Goal: Information Seeking & Learning: Understand process/instructions

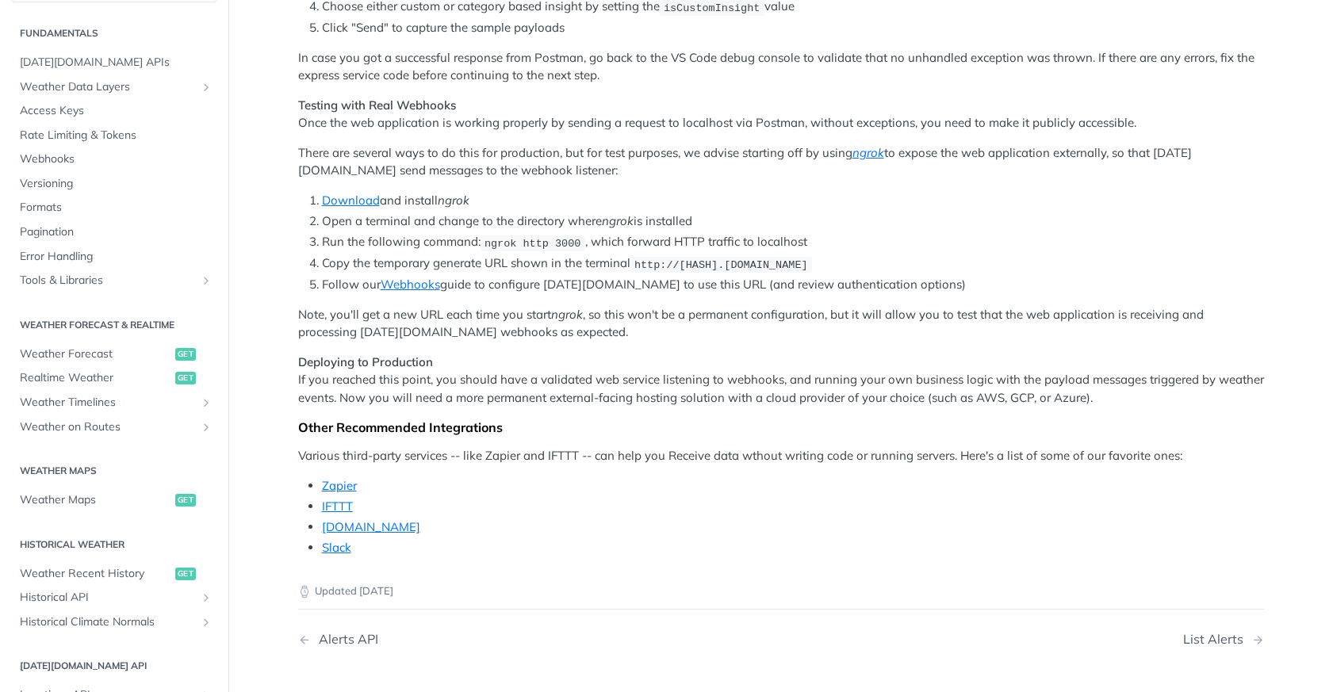
scroll to position [1184, 0]
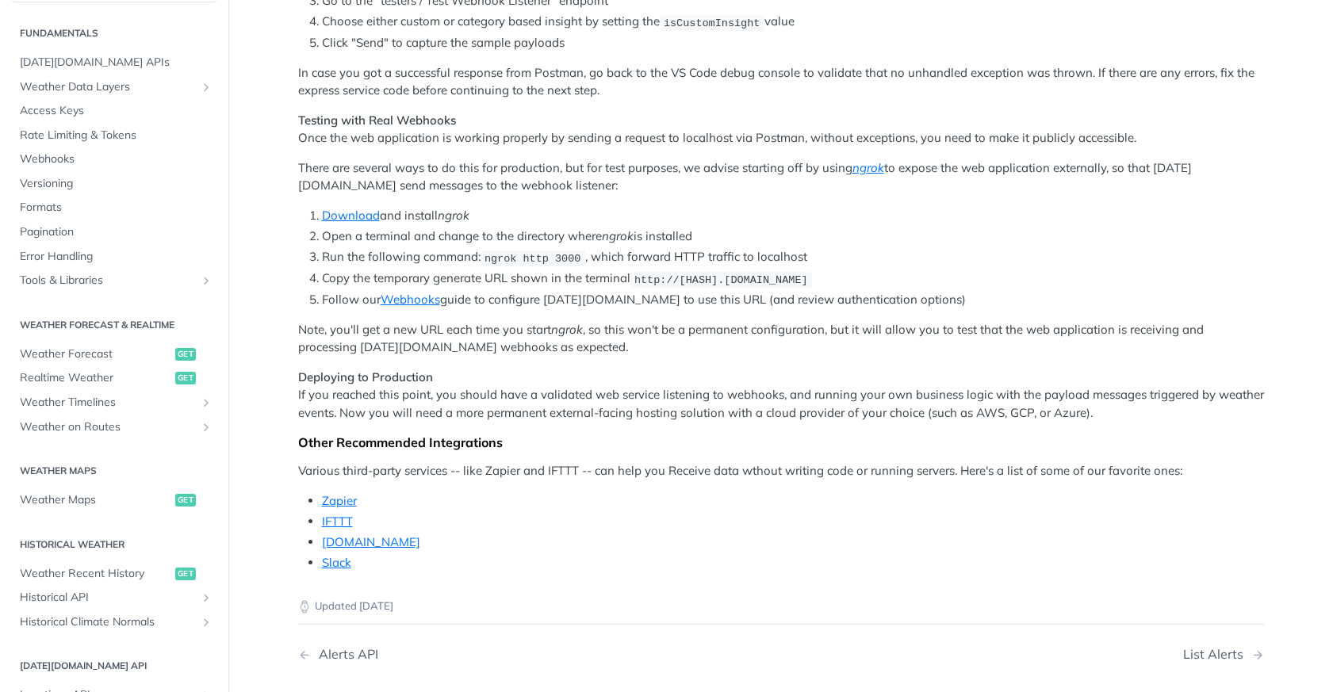
click at [580, 264] on span "ngrok http 3000" at bounding box center [533, 258] width 97 height 12
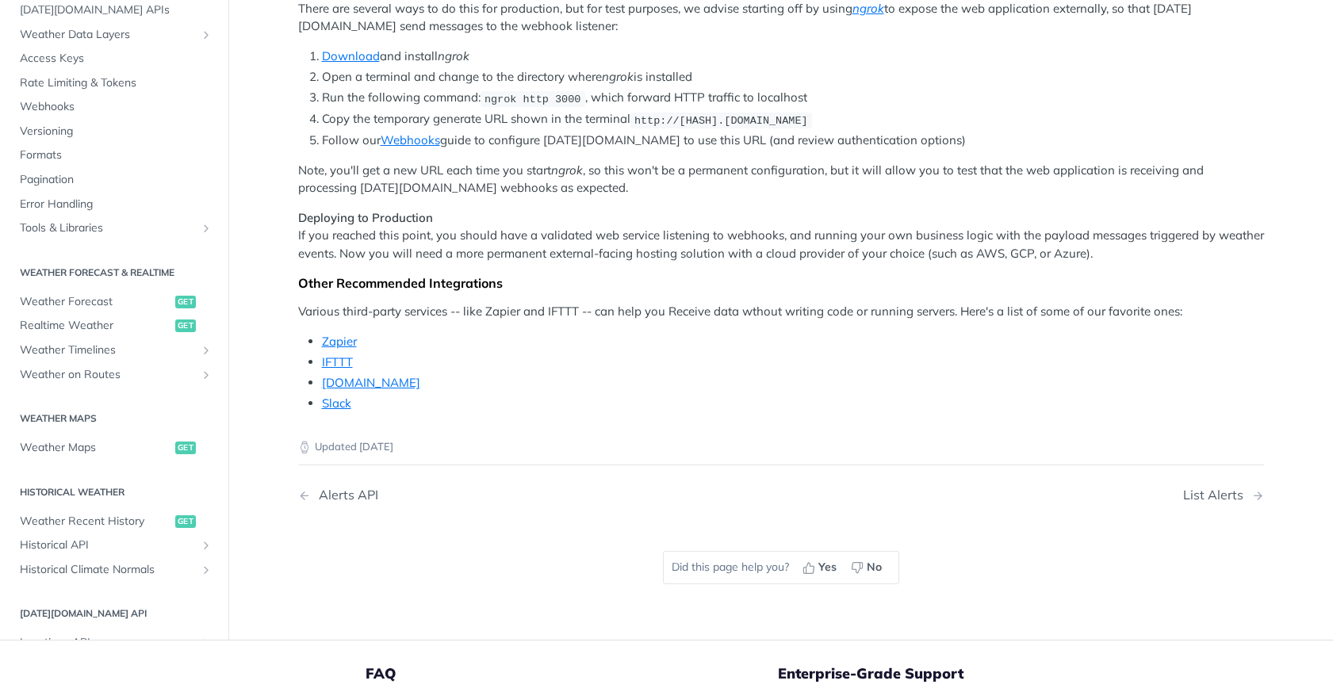
scroll to position [1344, 0]
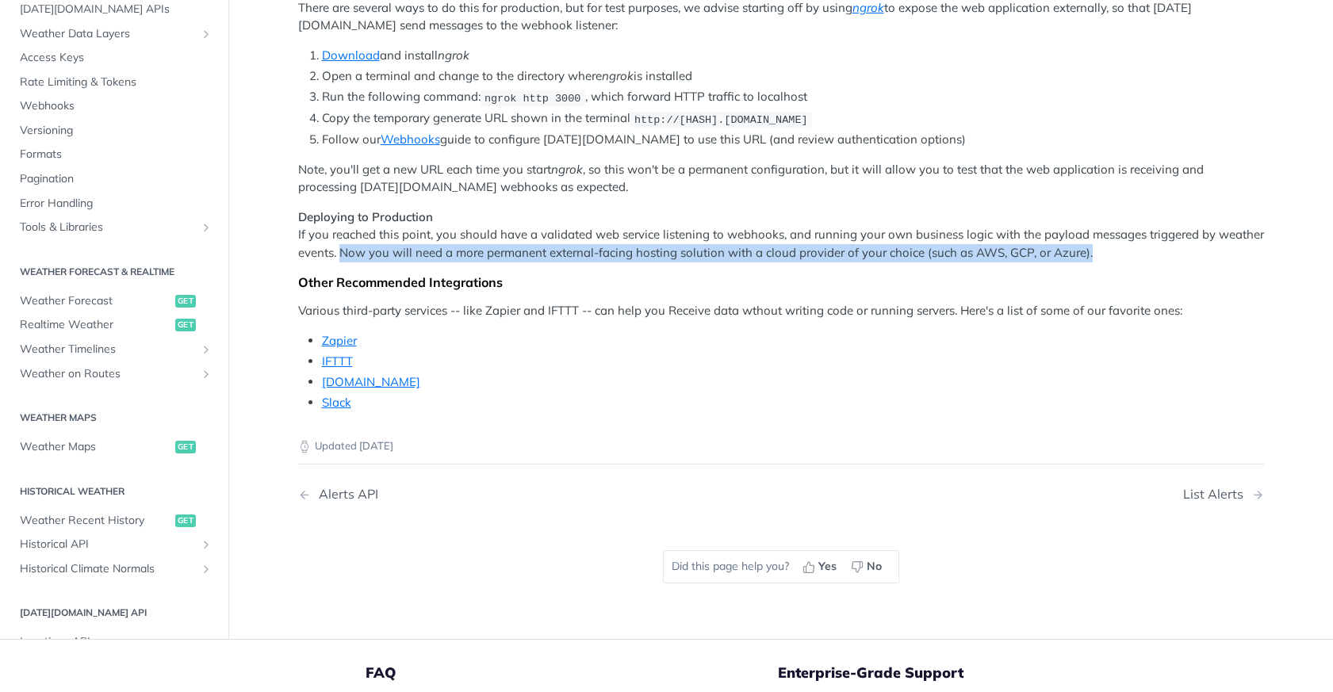
drag, startPoint x: 1098, startPoint y: 368, endPoint x: 339, endPoint y: 369, distance: 758.9
click at [339, 262] on p "Deploying to Production If you reached this point, you should have a validated …" at bounding box center [781, 236] width 966 height 54
copy p "Now you will need a more permanent external-facing hosting solution with a clou…"
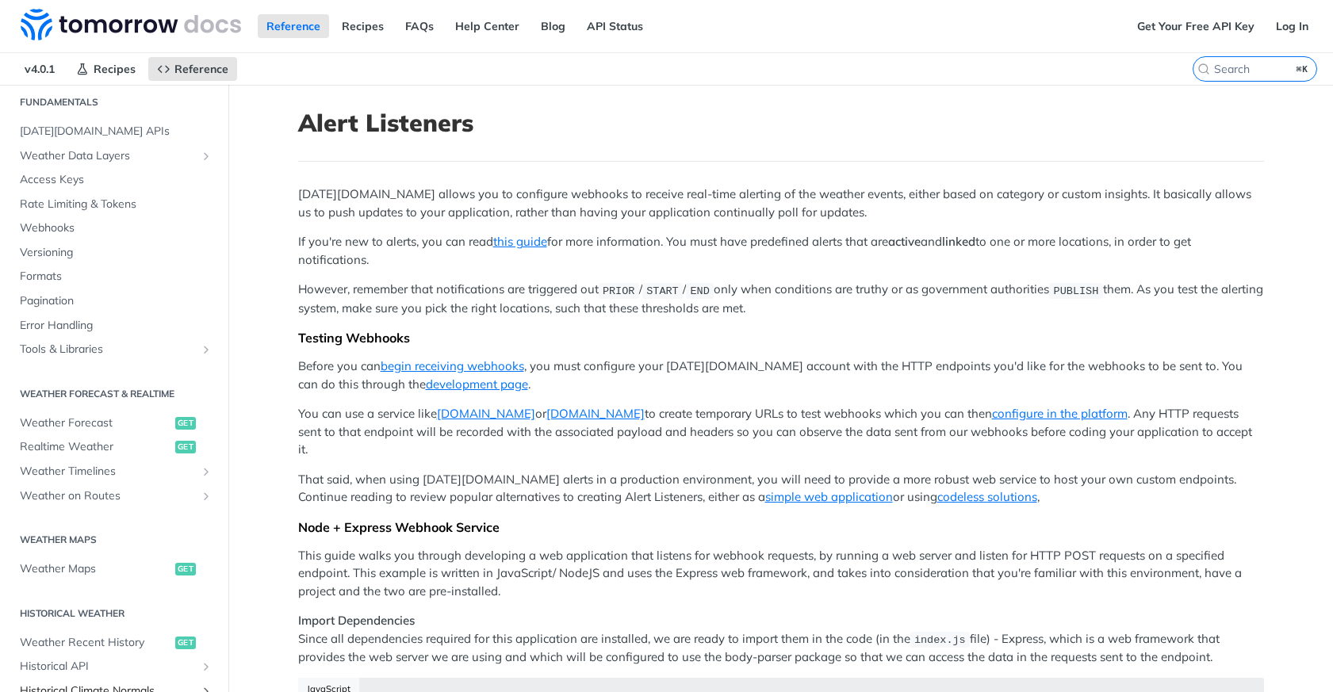
scroll to position [0, 0]
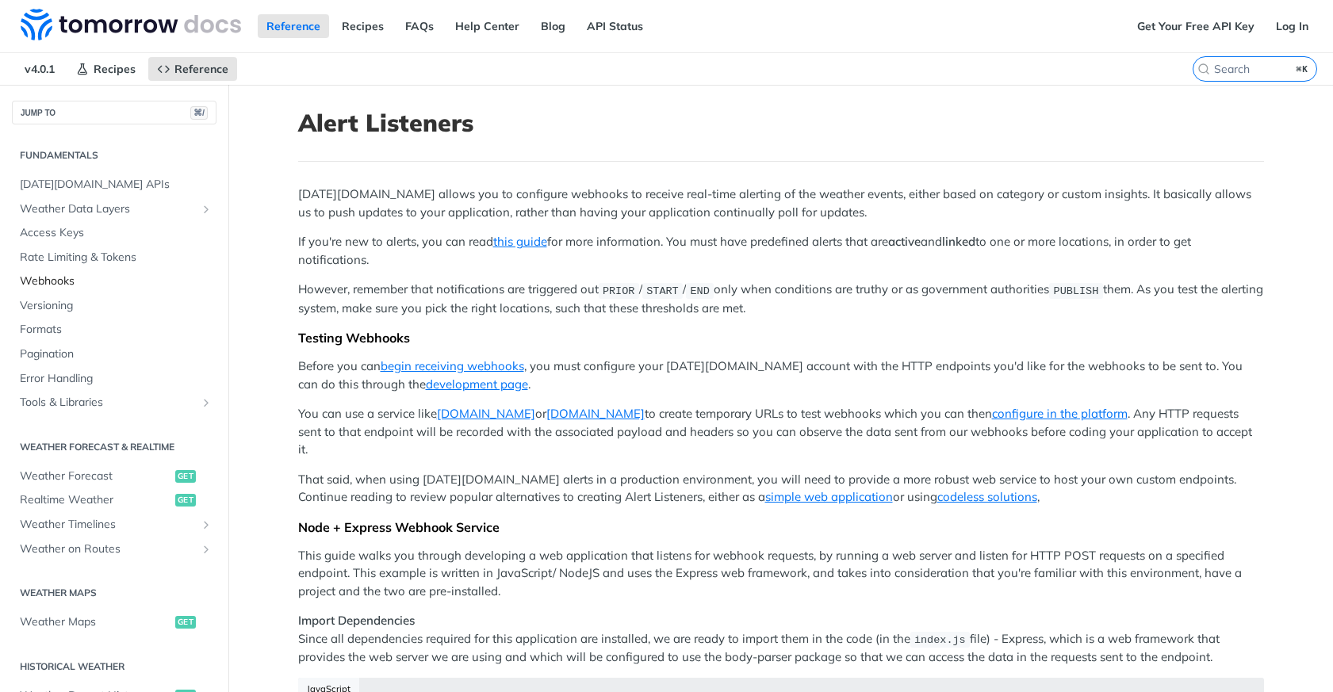
click at [61, 284] on span "Webhooks" at bounding box center [116, 282] width 193 height 16
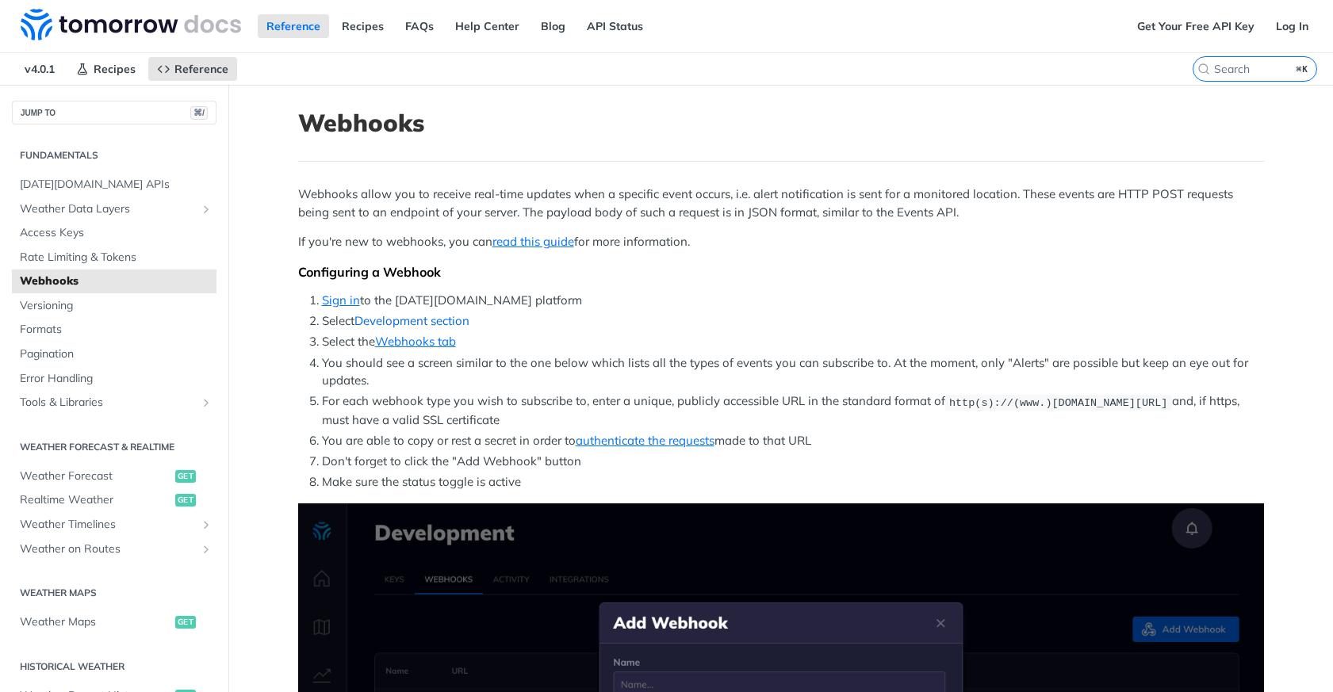
click at [420, 321] on link "Development section" at bounding box center [411, 320] width 115 height 15
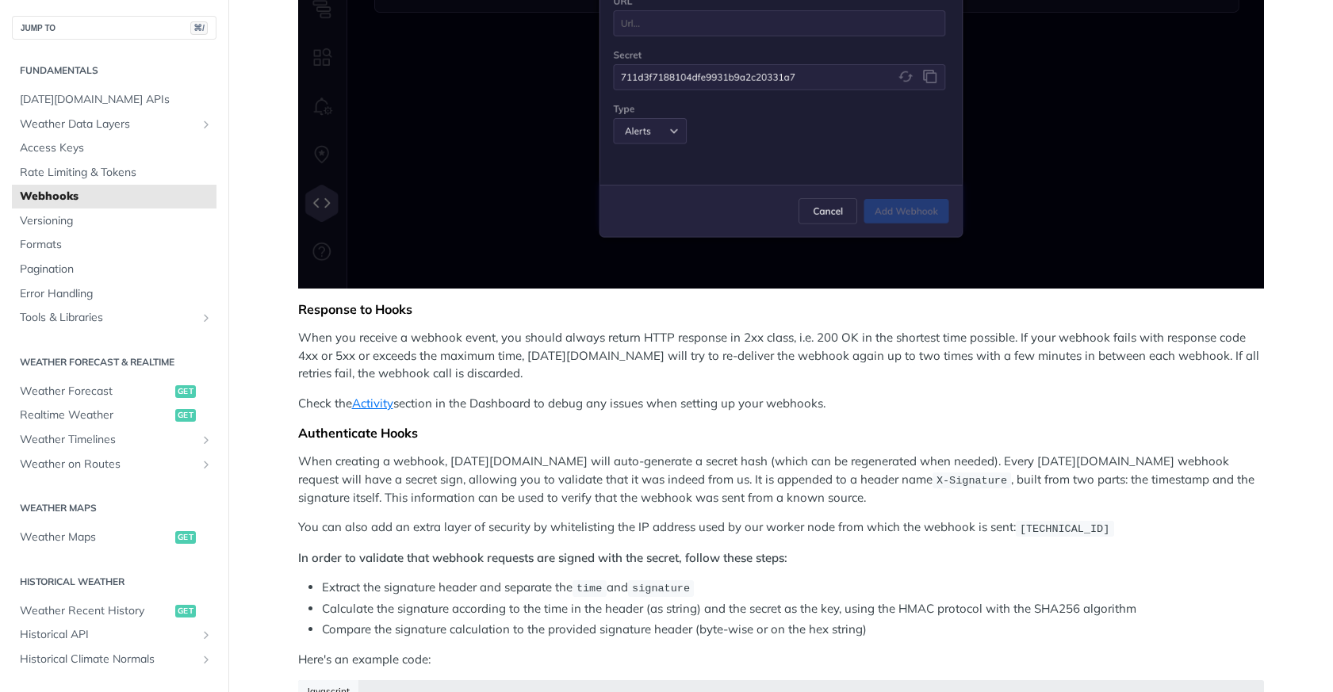
scroll to position [64, 0]
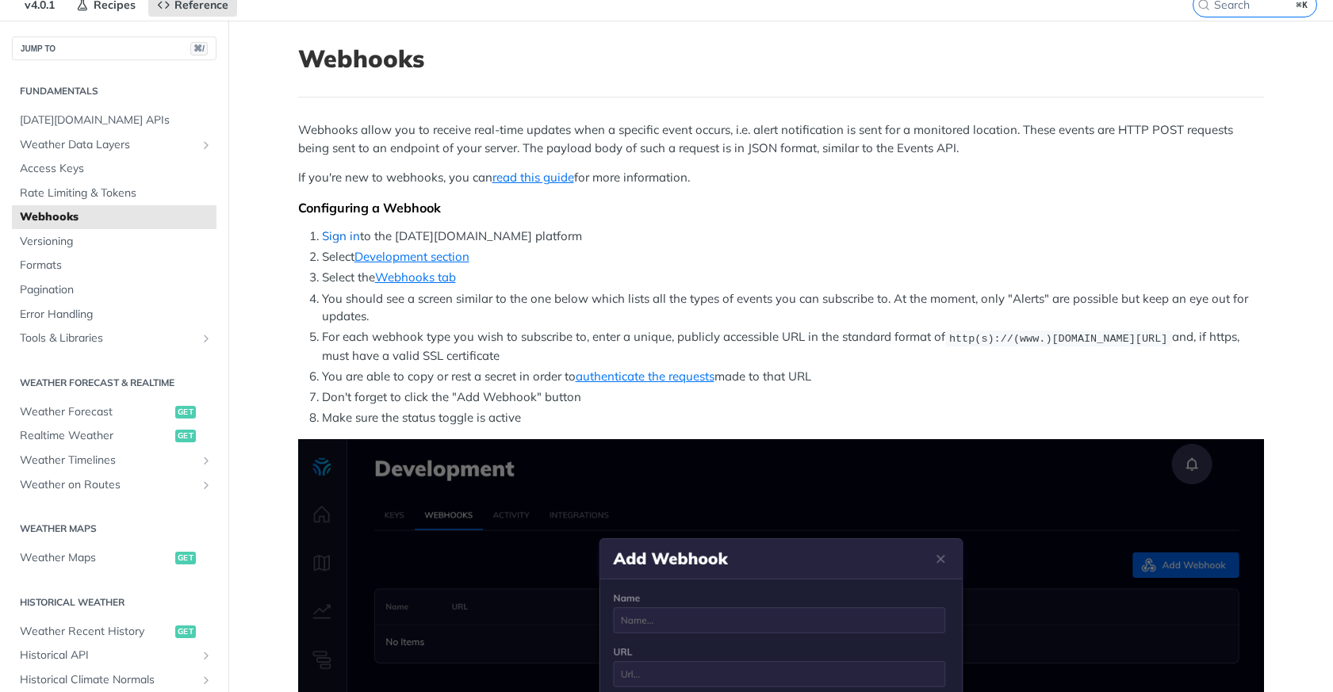
click at [355, 236] on link "Sign in" at bounding box center [341, 235] width 38 height 15
click at [412, 275] on link "Webhooks tab" at bounding box center [415, 277] width 81 height 15
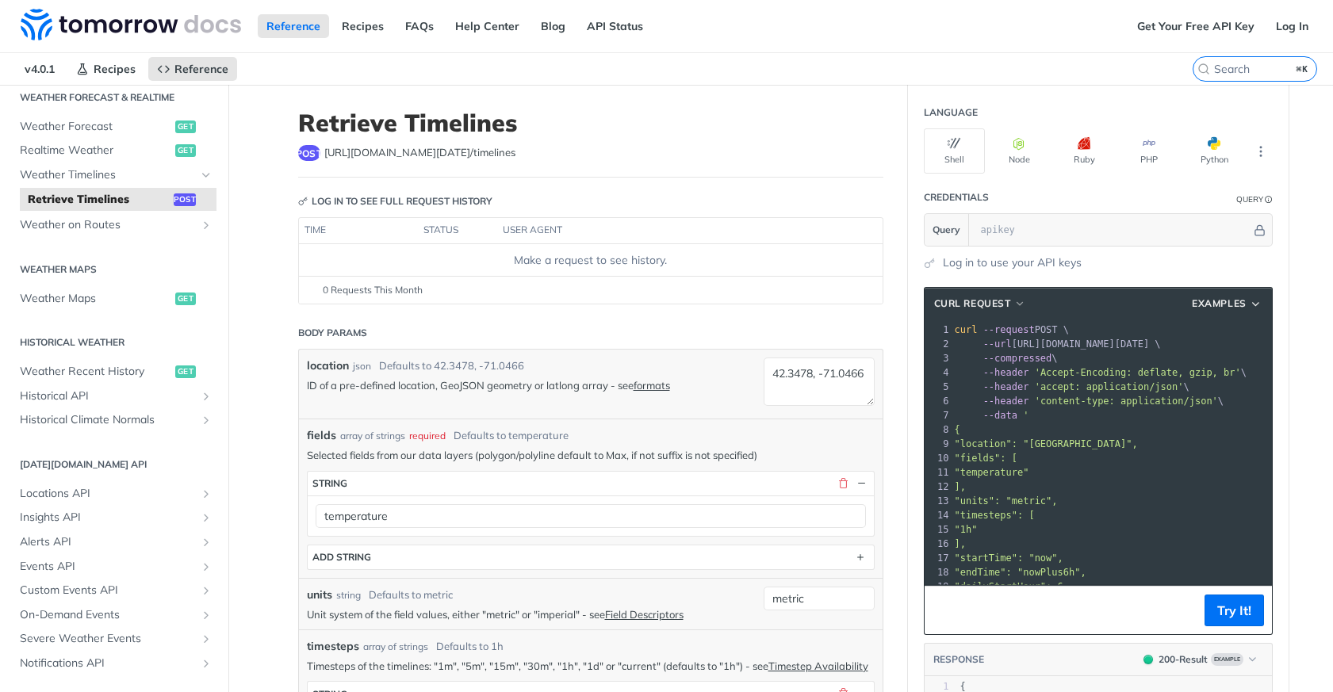
scroll to position [387, 0]
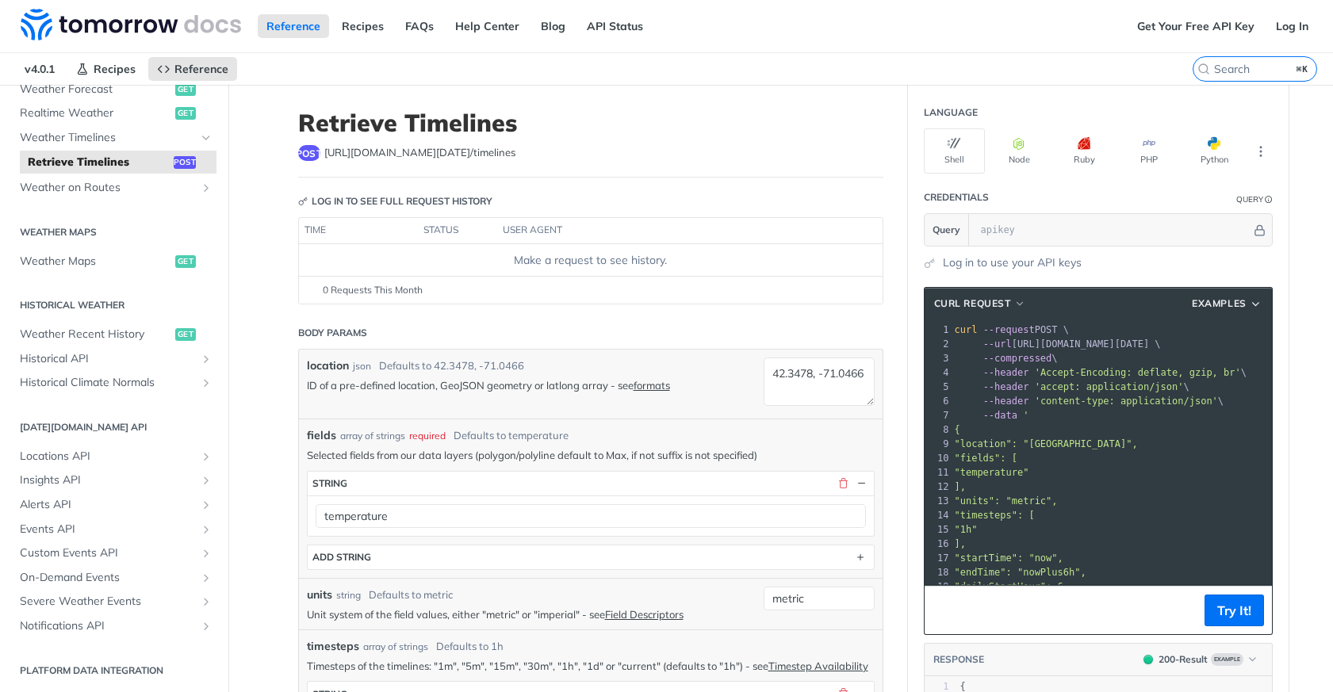
click at [143, 664] on h2 "Platform DATA integration" at bounding box center [114, 671] width 205 height 14
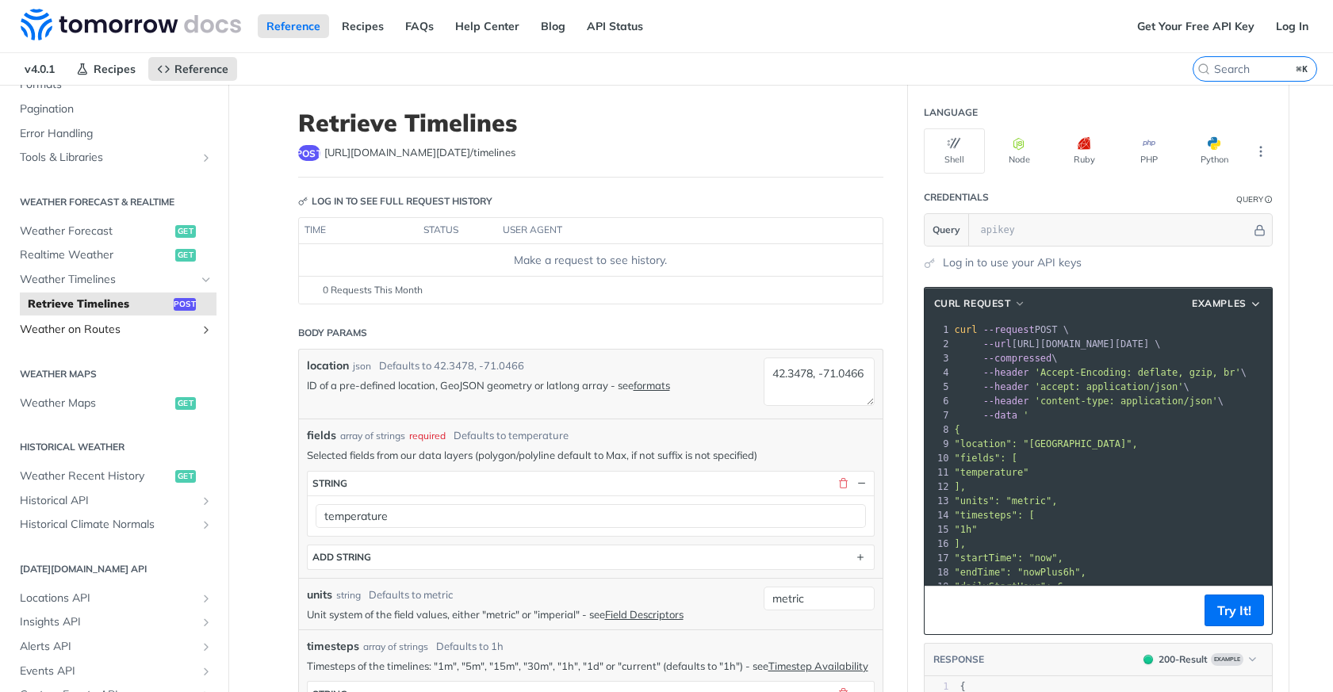
scroll to position [0, 0]
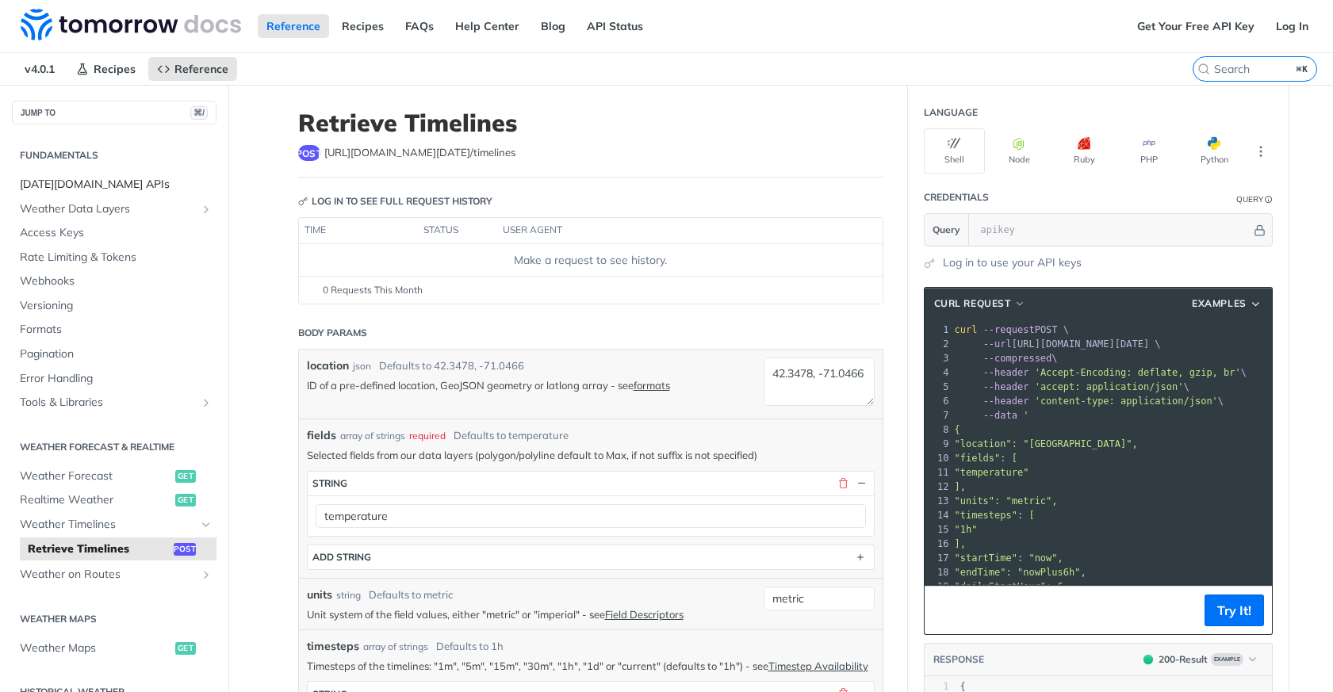
click at [84, 184] on span "[DATE][DOMAIN_NAME] APIs" at bounding box center [116, 185] width 193 height 16
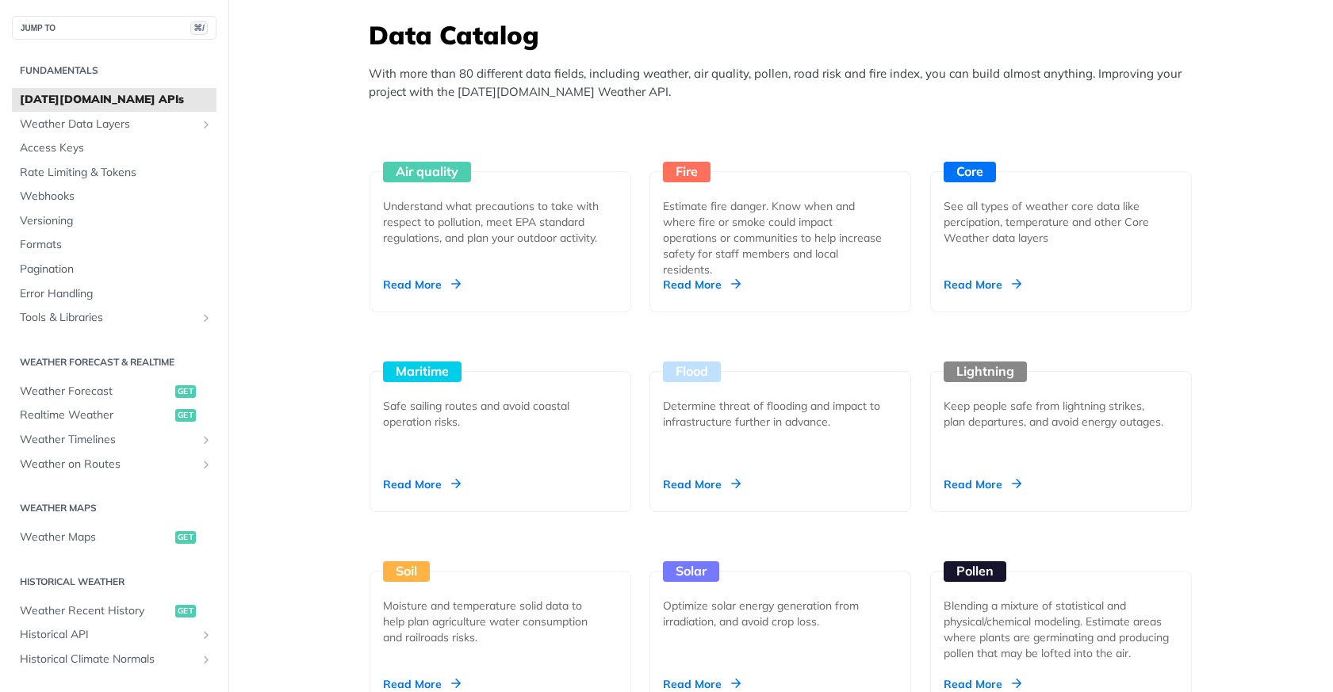
scroll to position [1392, 0]
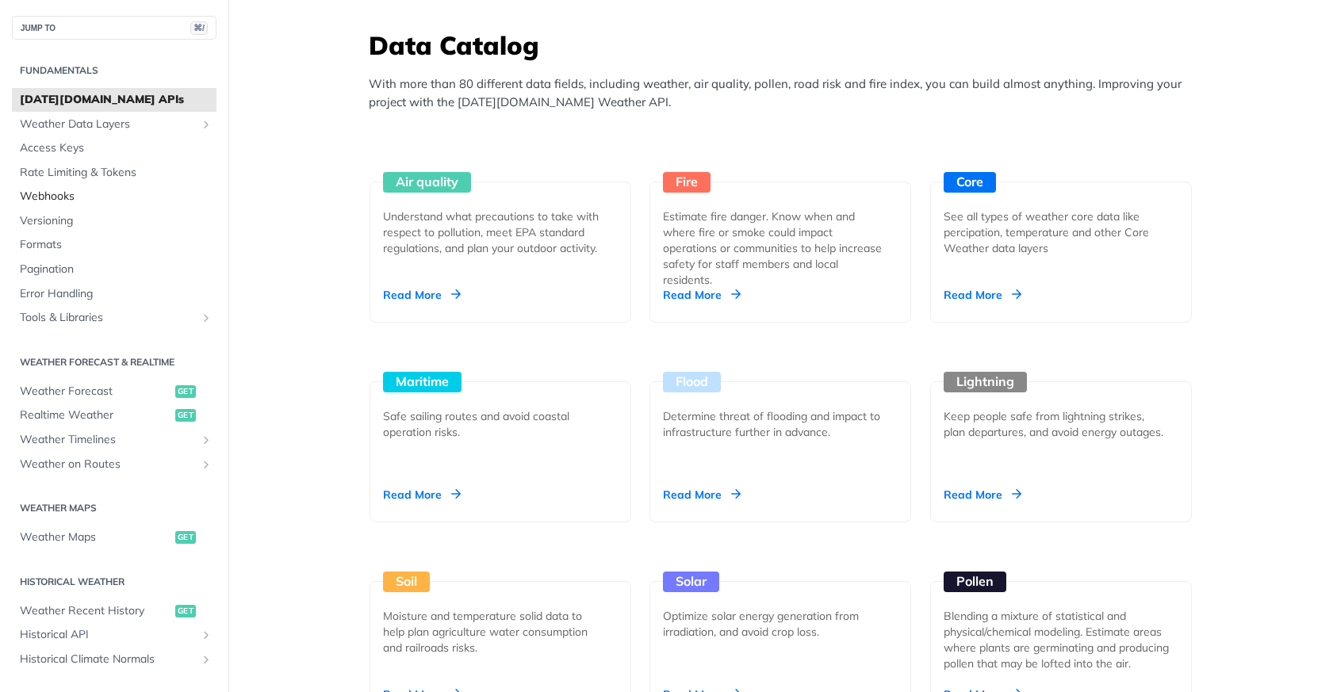
click at [76, 190] on span "Webhooks" at bounding box center [116, 197] width 193 height 16
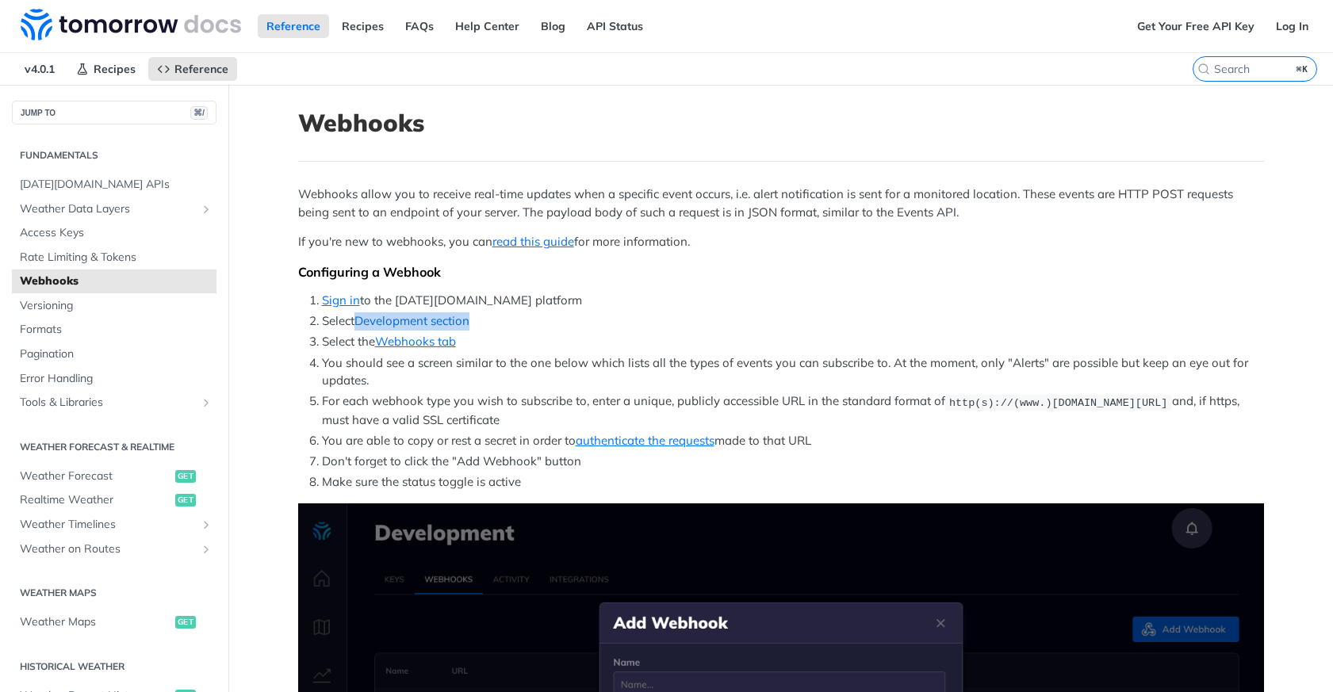
click at [397, 324] on link "Development section" at bounding box center [411, 320] width 115 height 15
click at [400, 319] on link "Development section" at bounding box center [411, 320] width 115 height 15
